Goal: Leave review/rating: Leave review/rating

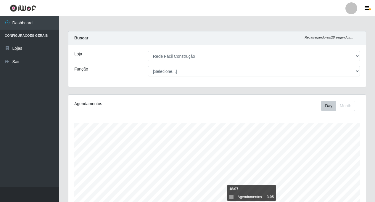
select select "318"
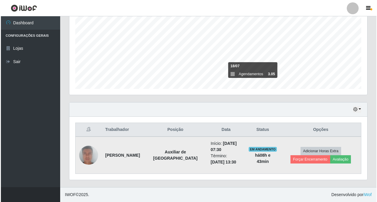
scroll to position [123, 298]
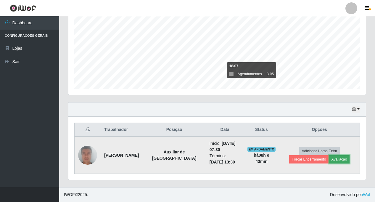
click at [329, 157] on button "Avaliação" at bounding box center [339, 159] width 21 height 8
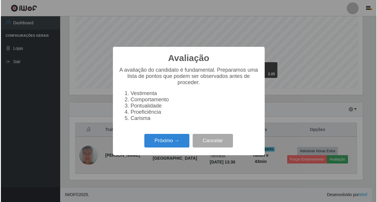
scroll to position [123, 295]
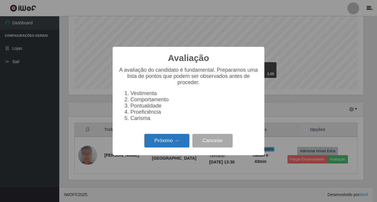
click at [156, 141] on button "Próximo →" at bounding box center [166, 141] width 45 height 14
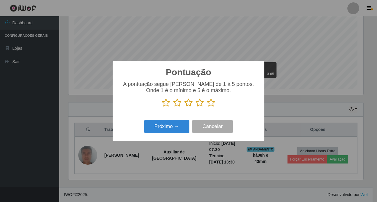
click at [210, 103] on icon at bounding box center [211, 102] width 8 height 9
click at [207, 107] on input "radio" at bounding box center [207, 107] width 0 height 0
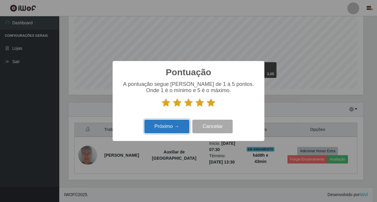
click at [160, 127] on button "Próximo →" at bounding box center [166, 127] width 45 height 14
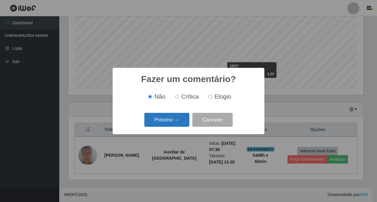
click at [168, 119] on button "Próximo →" at bounding box center [166, 120] width 45 height 14
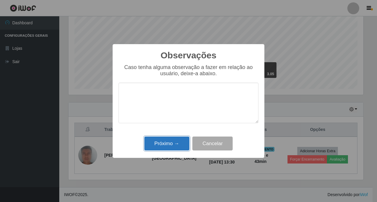
click at [168, 141] on button "Próximo →" at bounding box center [166, 143] width 45 height 14
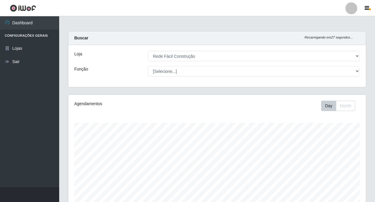
scroll to position [123, 0]
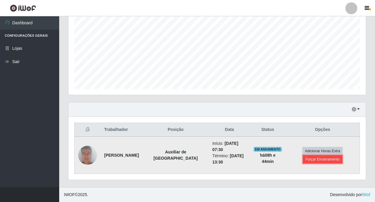
click at [309, 157] on button "Forçar Encerramento" at bounding box center [323, 159] width 40 height 8
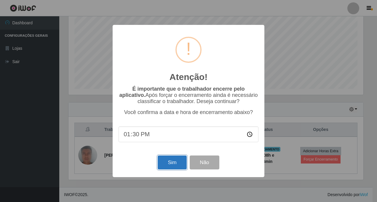
click at [175, 163] on button "Sim" at bounding box center [172, 162] width 29 height 14
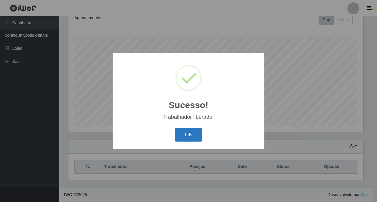
click at [185, 138] on button "OK" at bounding box center [189, 135] width 28 height 14
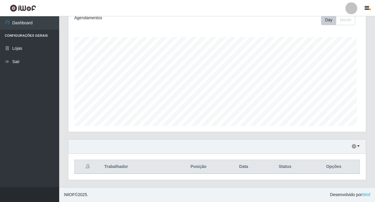
scroll to position [123, 298]
click at [357, 145] on button "button" at bounding box center [356, 146] width 8 height 7
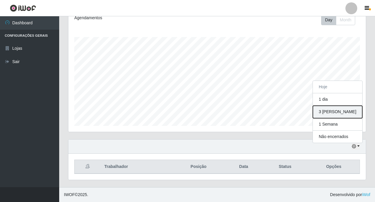
click at [322, 110] on button "3 [PERSON_NAME]" at bounding box center [337, 112] width 49 height 12
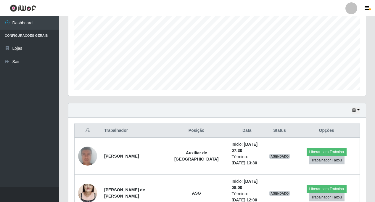
scroll to position [204, 0]
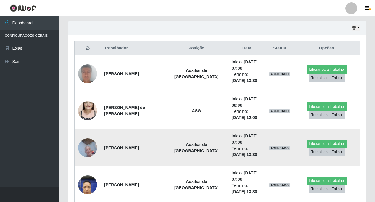
click at [86, 153] on img at bounding box center [87, 147] width 19 height 25
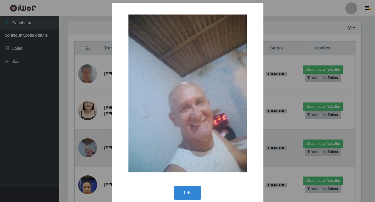
scroll to position [123, 295]
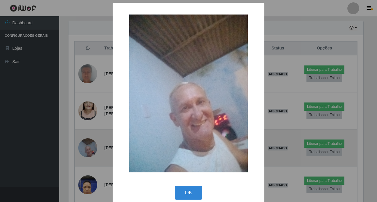
click at [86, 153] on div "× OK Cancel" at bounding box center [188, 101] width 377 height 202
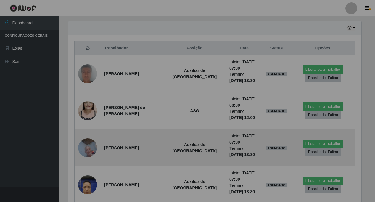
scroll to position [0, 0]
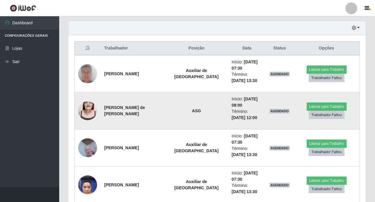
click at [87, 111] on img at bounding box center [87, 111] width 19 height 34
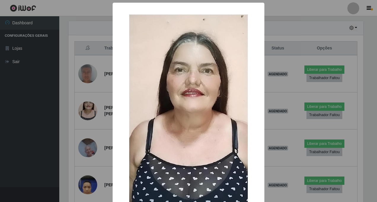
click at [87, 114] on div "× OK Cancel" at bounding box center [188, 101] width 377 height 202
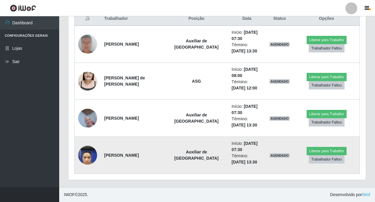
click at [84, 155] on img at bounding box center [87, 154] width 19 height 25
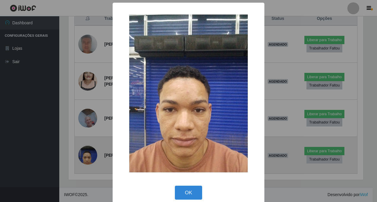
click at [84, 155] on div "× OK Cancel" at bounding box center [188, 101] width 377 height 202
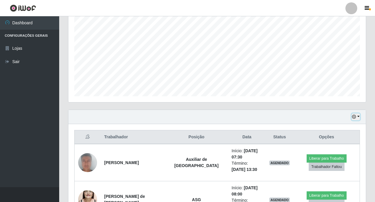
click at [359, 116] on button "button" at bounding box center [356, 116] width 8 height 7
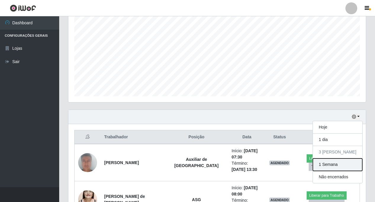
click at [327, 166] on button "1 Semana" at bounding box center [337, 164] width 49 height 12
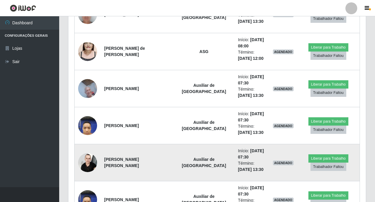
click at [87, 168] on img at bounding box center [87, 162] width 19 height 25
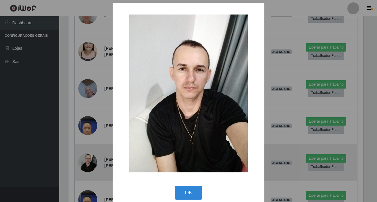
click at [87, 168] on div "× OK Cancel" at bounding box center [188, 101] width 377 height 202
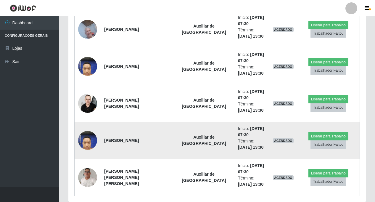
click at [88, 143] on img at bounding box center [87, 140] width 19 height 25
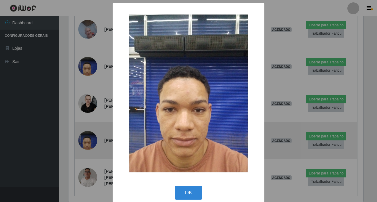
click at [88, 143] on div "× OK Cancel" at bounding box center [188, 101] width 377 height 202
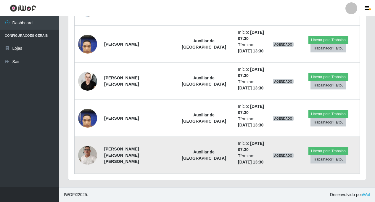
click at [85, 158] on img at bounding box center [87, 154] width 19 height 25
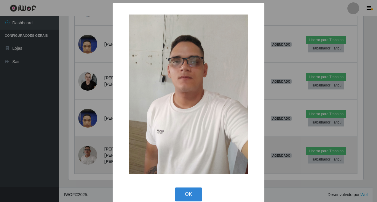
click at [85, 158] on div "× OK Cancel" at bounding box center [188, 101] width 377 height 202
